Goal: Task Accomplishment & Management: Manage account settings

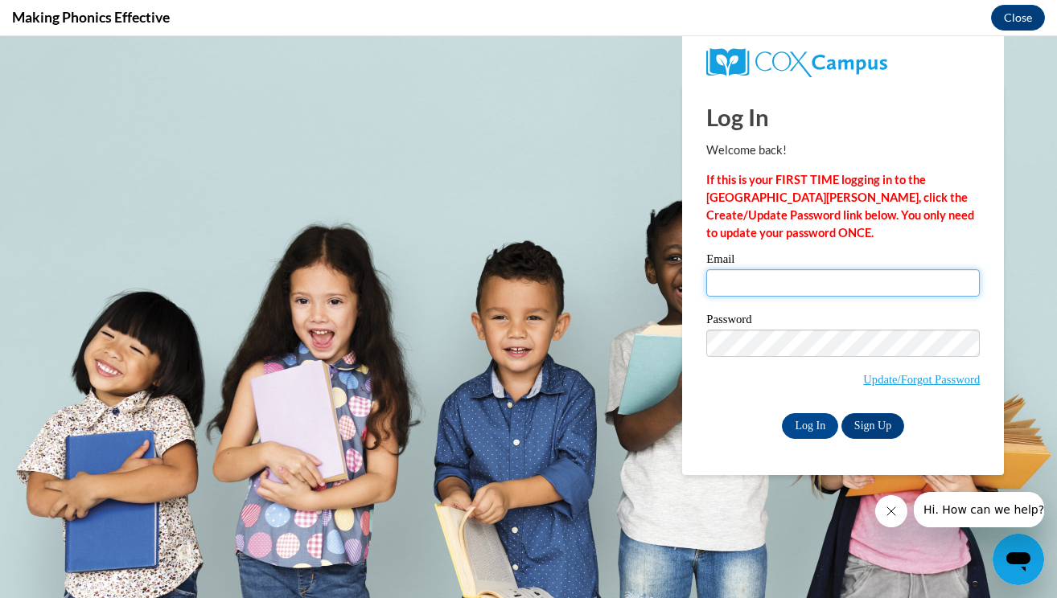
type input "[EMAIL_ADDRESS][DOMAIN_NAME]"
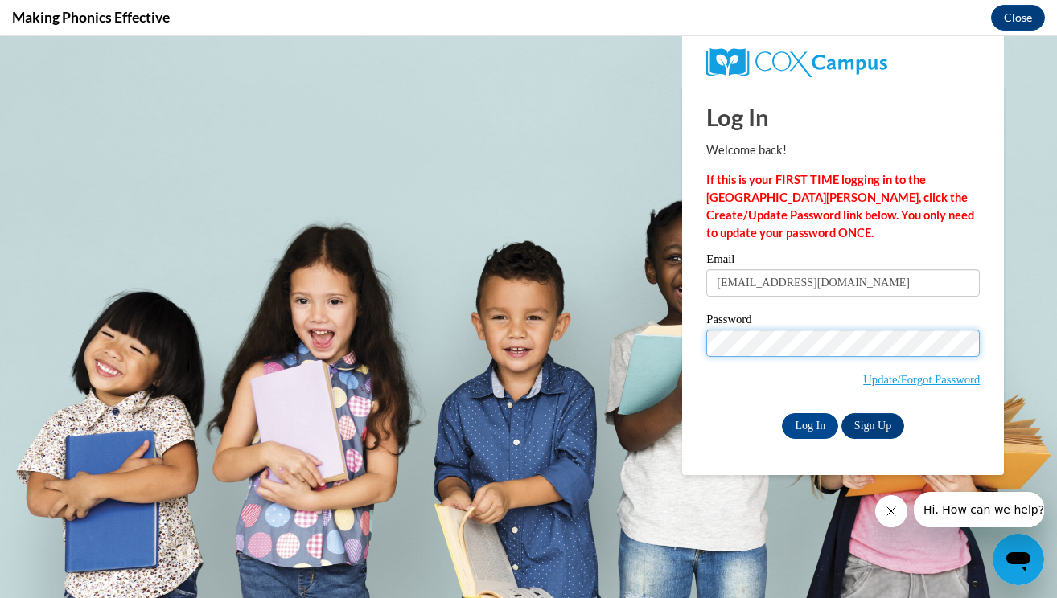
click at [809, 423] on input "Log In" at bounding box center [810, 426] width 56 height 26
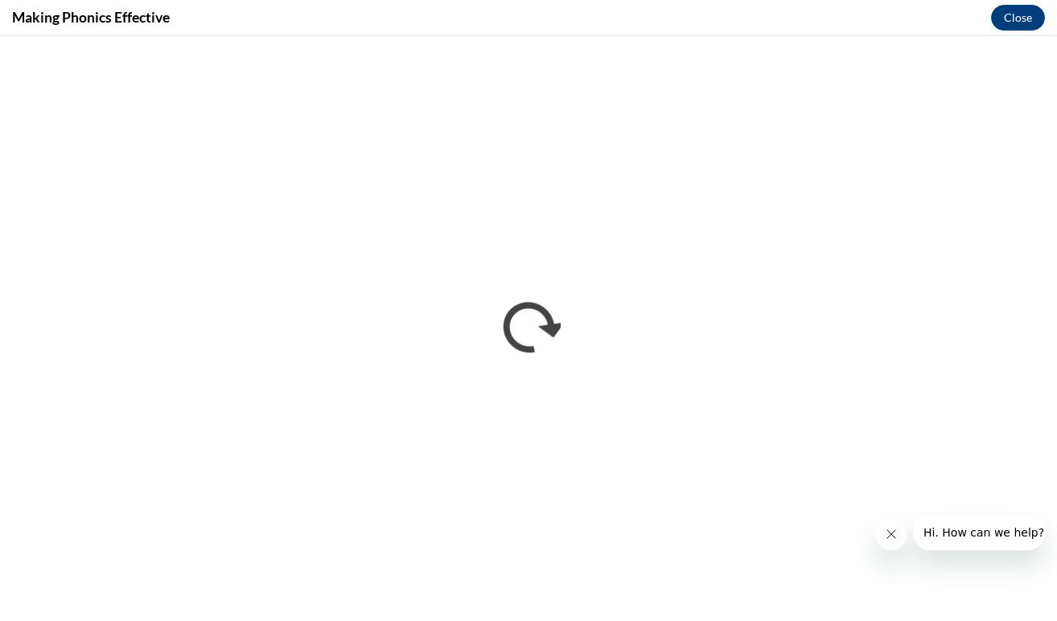
click at [893, 524] on button "Close message from company" at bounding box center [891, 534] width 32 height 32
